Goal: Task Accomplishment & Management: Manage account settings

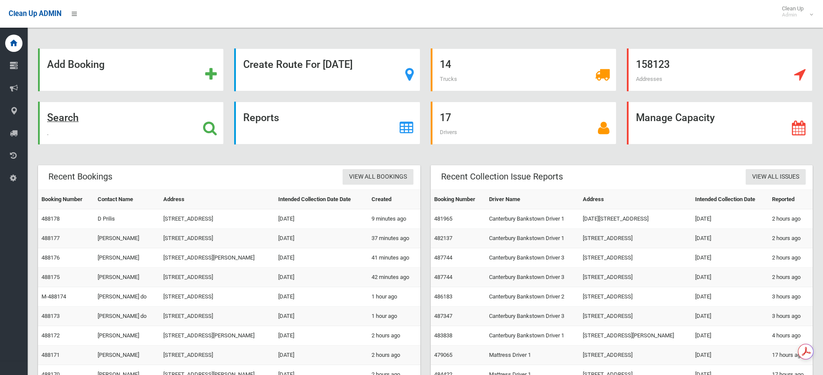
click at [151, 137] on div "Search" at bounding box center [131, 123] width 186 height 43
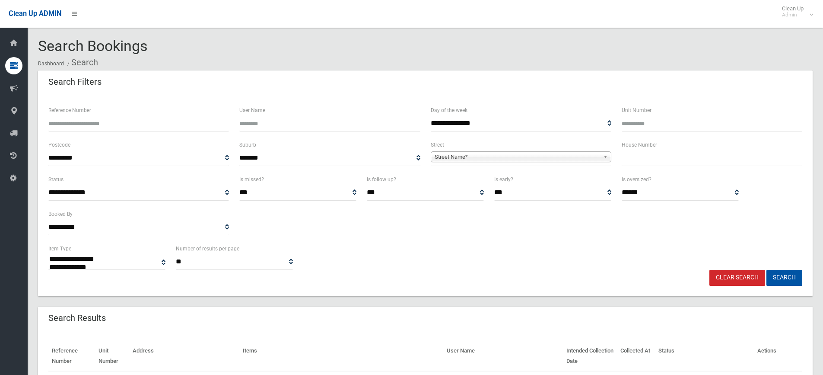
select select
click at [100, 126] on input "Reference Number" at bounding box center [138, 123] width 181 height 16
type input "******"
click at [772, 283] on button "Search" at bounding box center [785, 278] width 36 height 16
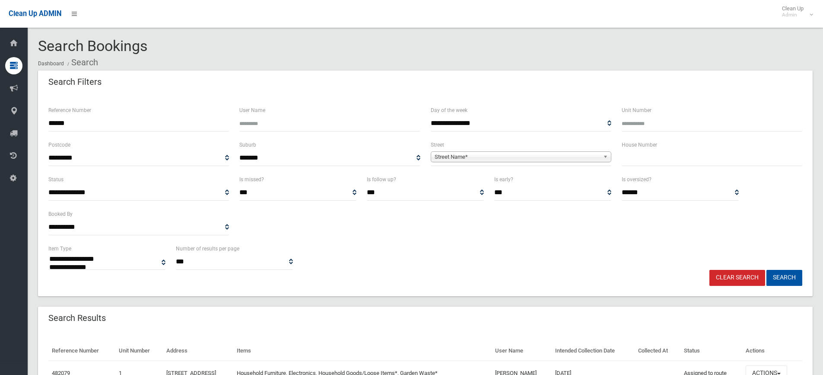
select select
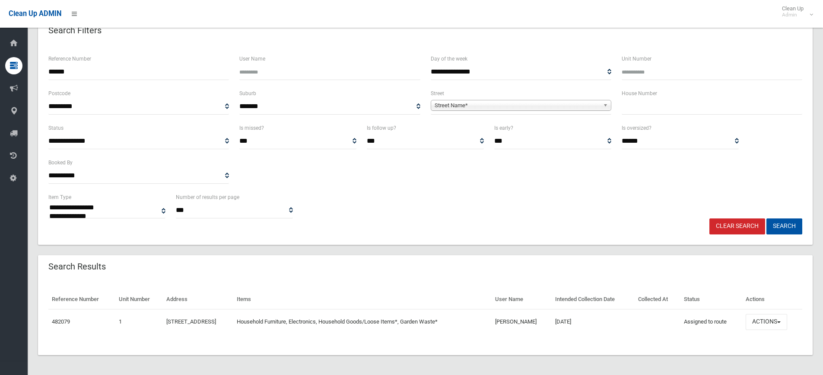
scroll to position [52, 0]
drag, startPoint x: 347, startPoint y: 352, endPoint x: 363, endPoint y: 349, distance: 16.3
click at [347, 352] on div "Reference Number Unit Number Address Items User Name Intended Collection Date C…" at bounding box center [425, 316] width 775 height 76
click at [775, 318] on button "Actions" at bounding box center [766, 321] width 41 height 16
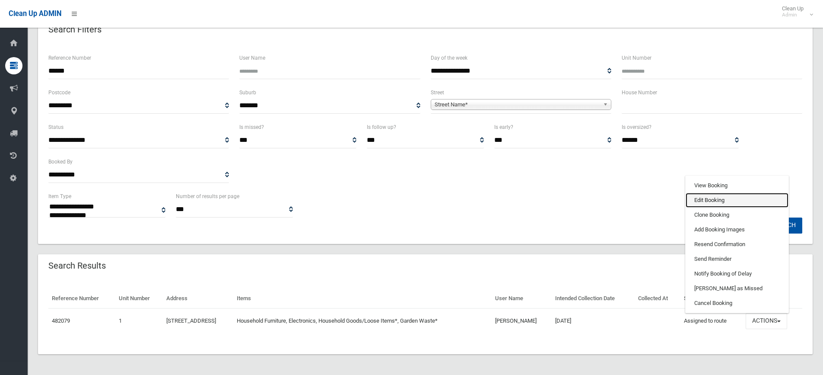
click at [742, 202] on link "Edit Booking" at bounding box center [737, 200] width 103 height 15
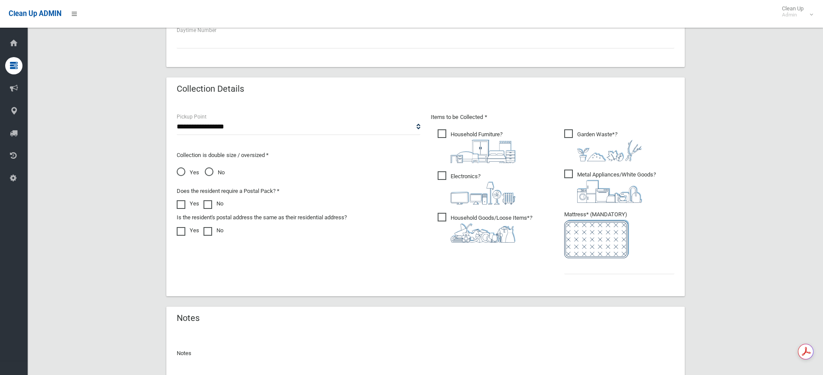
click at [592, 195] on img at bounding box center [609, 191] width 65 height 23
click at [605, 266] on input "text" at bounding box center [619, 266] width 110 height 16
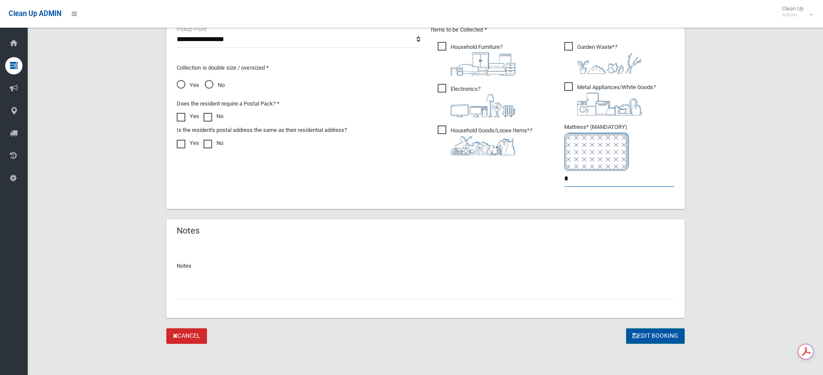
type input "*"
click at [666, 333] on button "Edit Booking" at bounding box center [655, 336] width 59 height 16
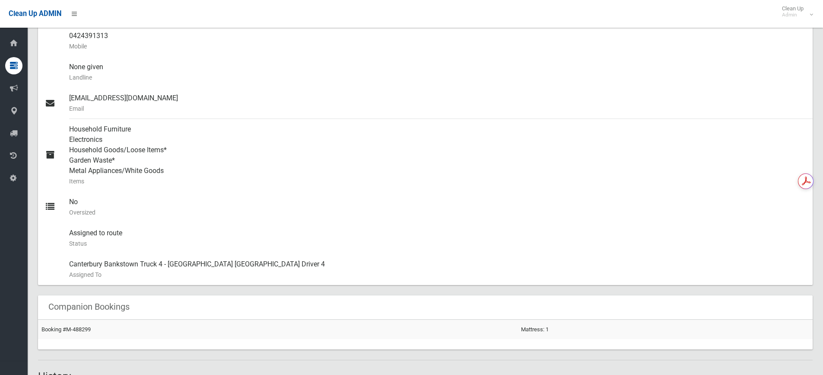
scroll to position [302, 0]
